Goal: Information Seeking & Learning: Learn about a topic

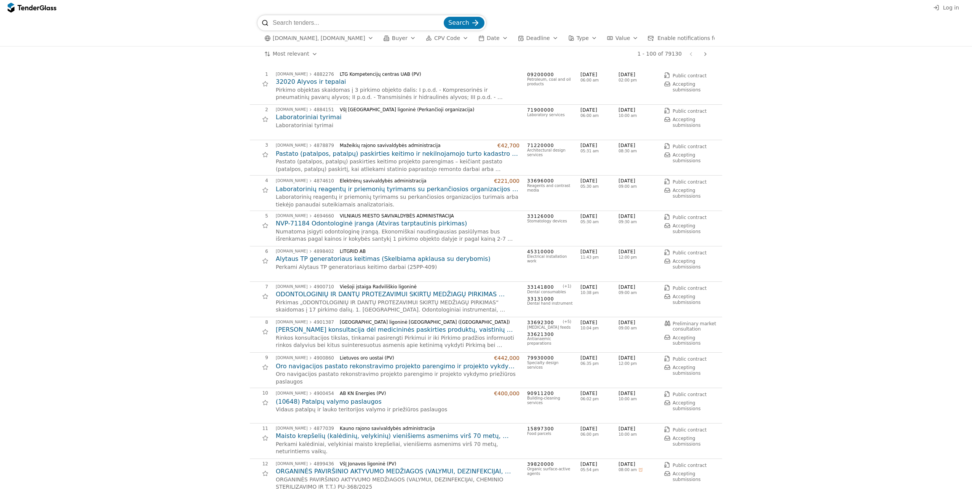
click at [939, 6] on div at bounding box center [936, 7] width 21 height 21
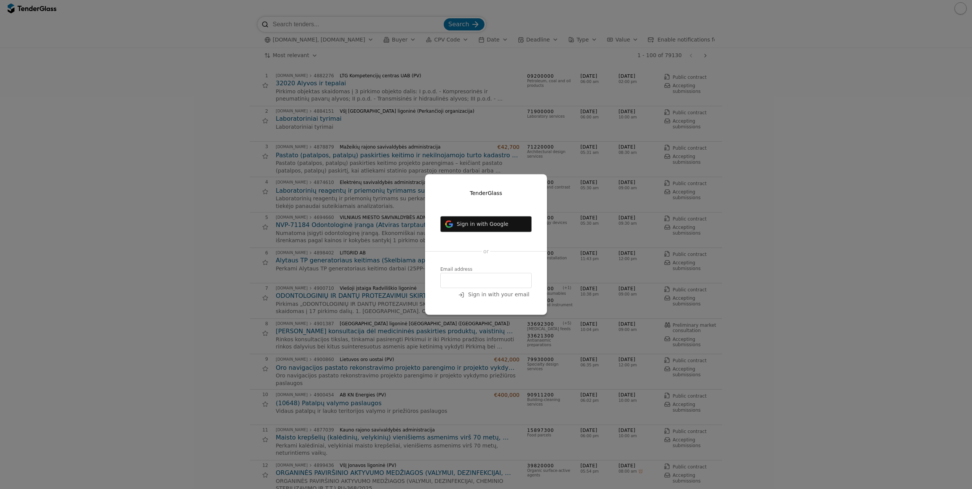
click at [479, 277] on input "email" at bounding box center [485, 280] width 91 height 15
type input "vaida.tokare@tyrens.lt"
click at [508, 290] on button "Sign in with your email" at bounding box center [494, 295] width 76 height 10
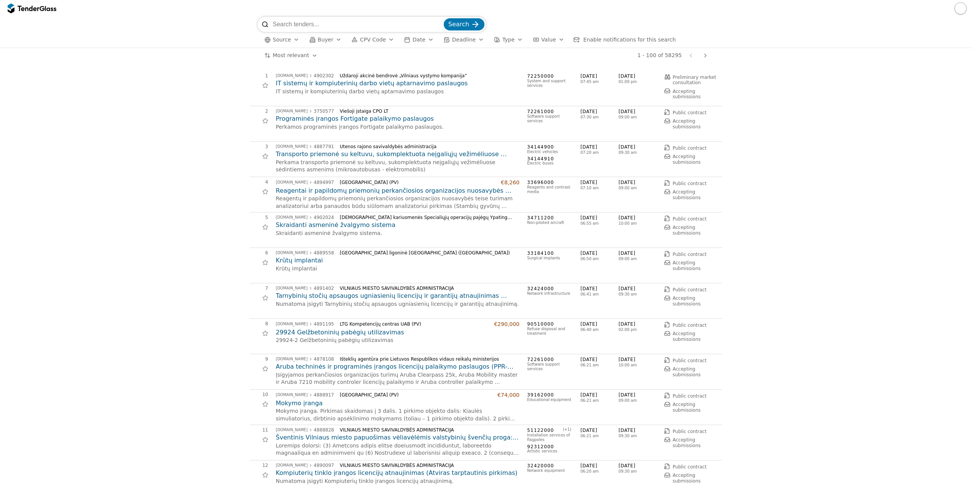
click at [378, 41] on span "CPV Code" at bounding box center [373, 40] width 26 height 6
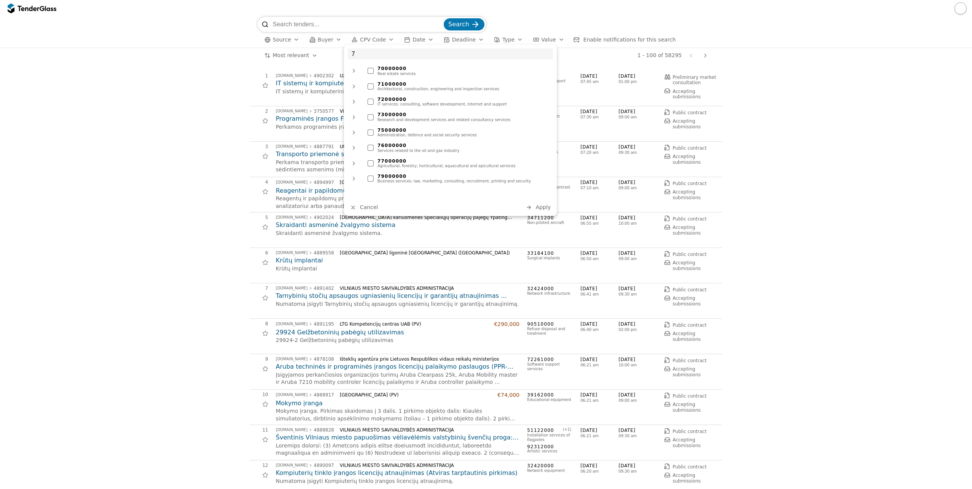
type input "7"
click at [367, 88] on div "71000000 Architectural, construction, engineering and inspection services" at bounding box center [458, 87] width 189 height 14
click at [542, 210] on span "Apply" at bounding box center [543, 207] width 15 height 6
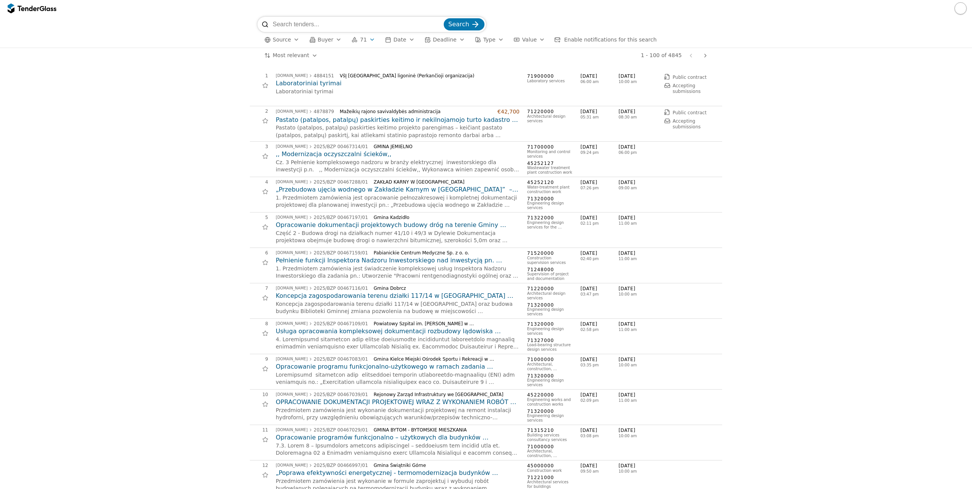
click at [314, 44] on button "Buyer" at bounding box center [325, 40] width 38 height 10
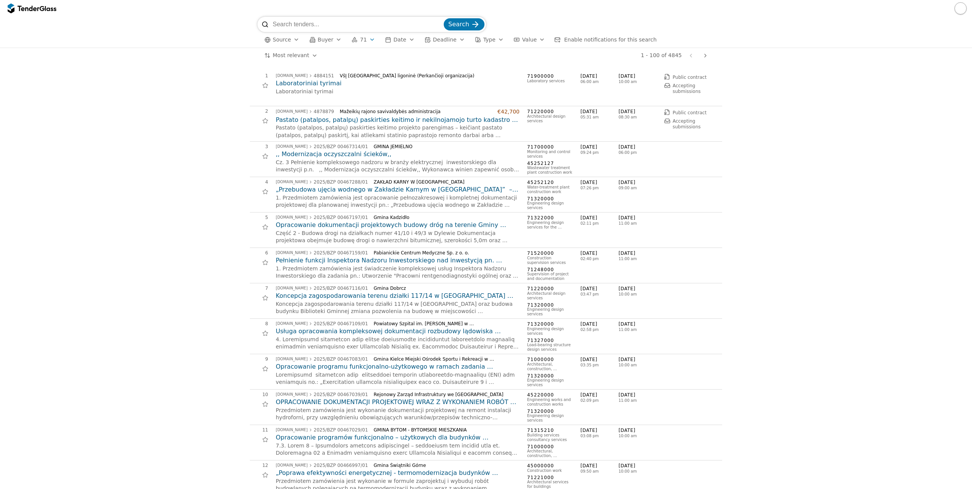
click at [275, 41] on span "Source" at bounding box center [282, 40] width 18 height 6
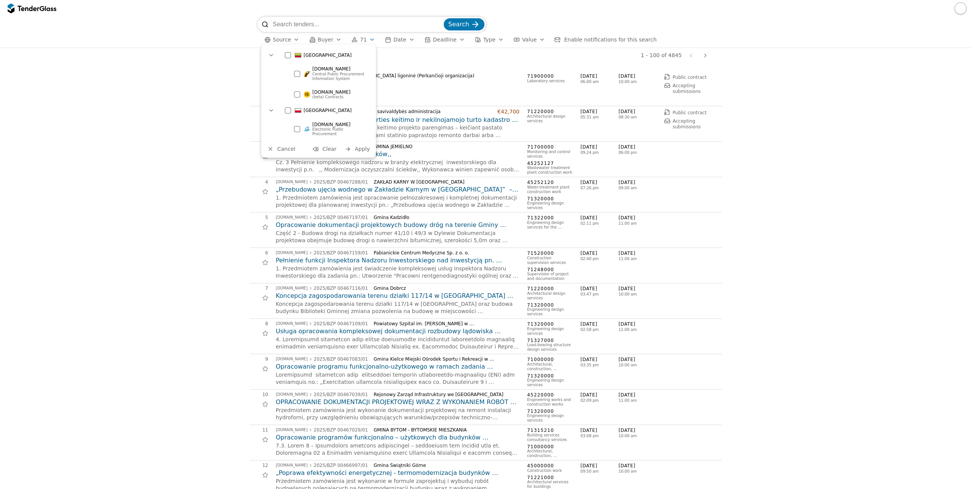
click at [291, 56] on div "[GEOGRAPHIC_DATA]" at bounding box center [326, 55] width 91 height 12
click at [365, 146] on span "Apply" at bounding box center [362, 149] width 15 height 6
